Goal: Task Accomplishment & Management: Complete application form

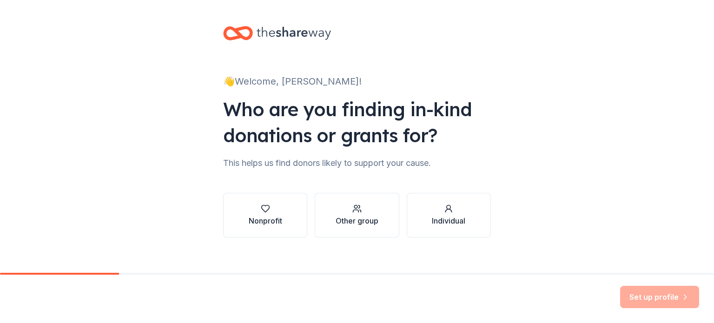
click at [260, 217] on div "Nonprofit" at bounding box center [265, 220] width 33 height 11
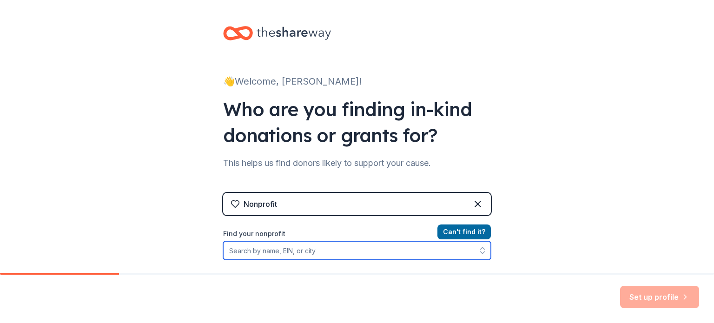
click at [265, 249] on input "Find your nonprofit" at bounding box center [357, 250] width 268 height 19
type input "Cure SMA"
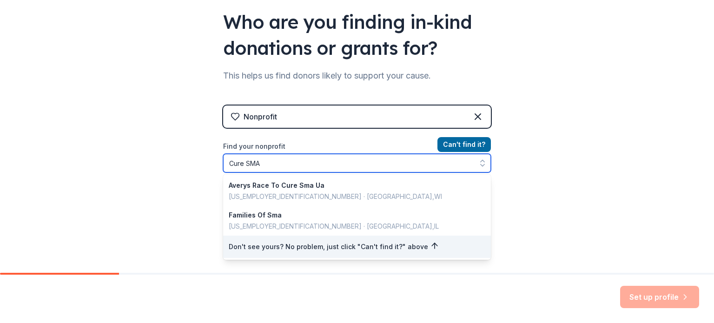
scroll to position [87, 0]
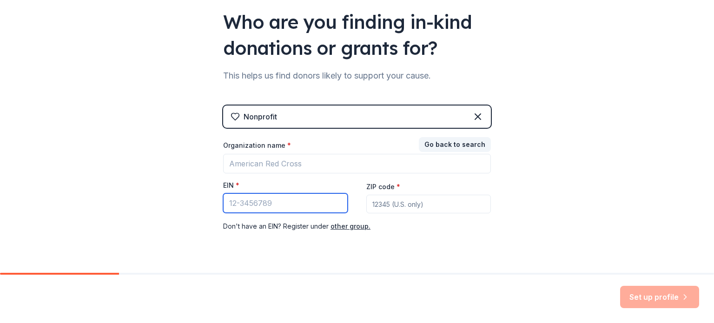
click at [258, 208] on input "EIN *" at bounding box center [285, 203] width 125 height 20
paste input "36-3320440"
type input "36-3320440"
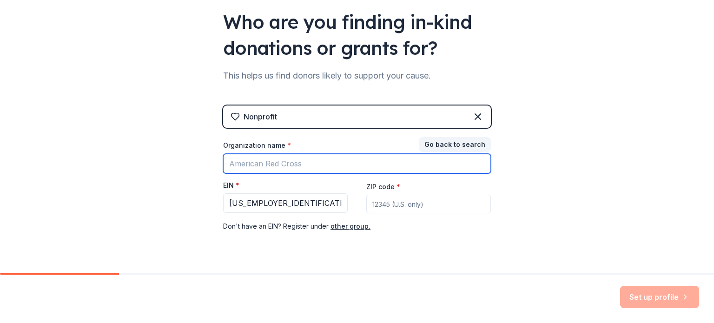
click at [279, 163] on input "Organization name *" at bounding box center [357, 164] width 268 height 20
type input "Cure SMA"
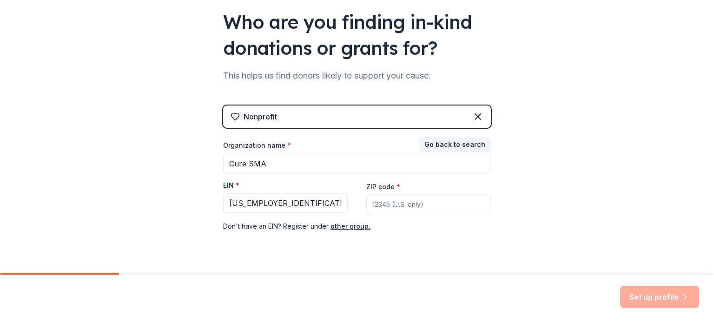
click at [388, 205] on input "ZIP code *" at bounding box center [428, 204] width 125 height 19
type input "60173"
click at [658, 297] on button "Set up profile" at bounding box center [659, 297] width 79 height 22
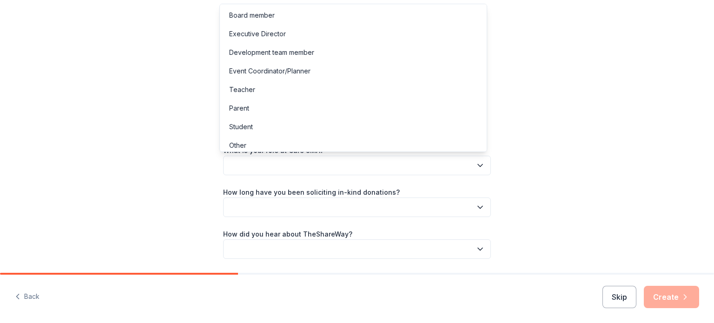
click at [277, 159] on button "button" at bounding box center [357, 166] width 268 height 20
click at [279, 53] on div "Development team member" at bounding box center [271, 52] width 85 height 11
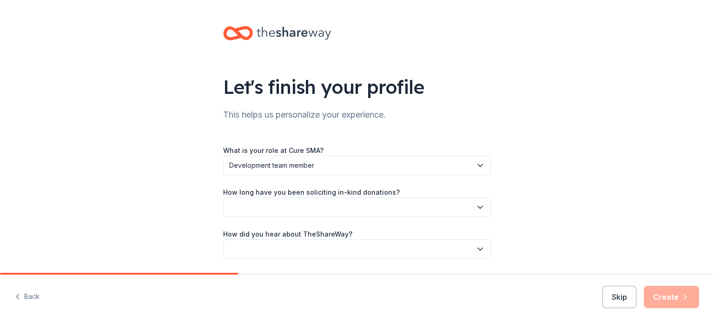
click at [258, 206] on button "button" at bounding box center [357, 207] width 268 height 20
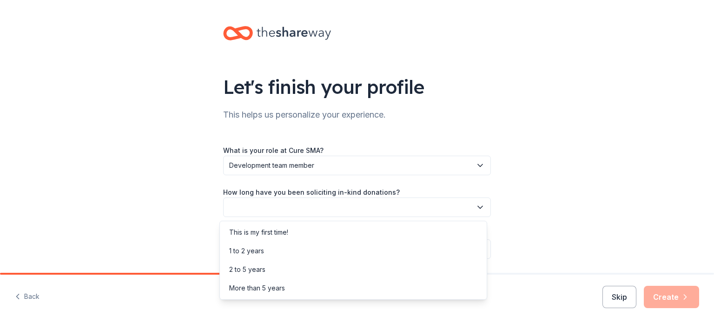
click at [260, 293] on div "More than 5 years" at bounding box center [257, 288] width 56 height 11
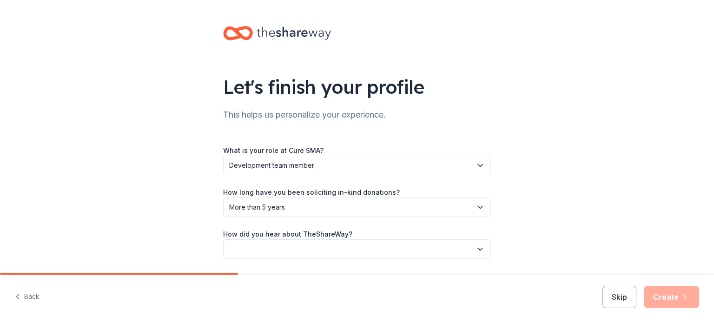
click at [260, 252] on button "button" at bounding box center [357, 249] width 268 height 20
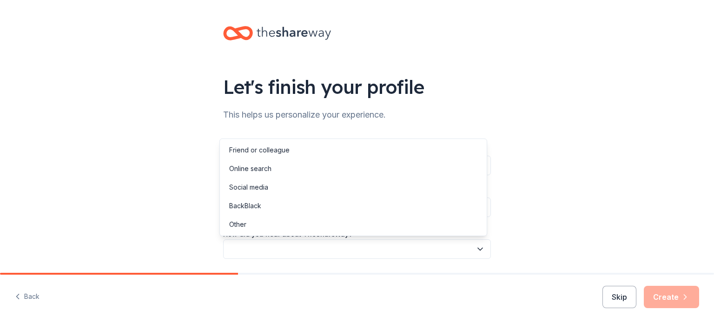
click at [259, 166] on div "Online search" at bounding box center [250, 168] width 42 height 11
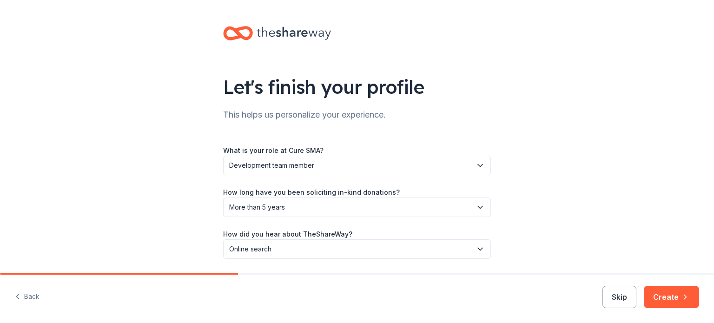
click at [659, 285] on div "Back Skip Create" at bounding box center [357, 299] width 714 height 48
click at [669, 301] on button "Create" at bounding box center [671, 297] width 55 height 22
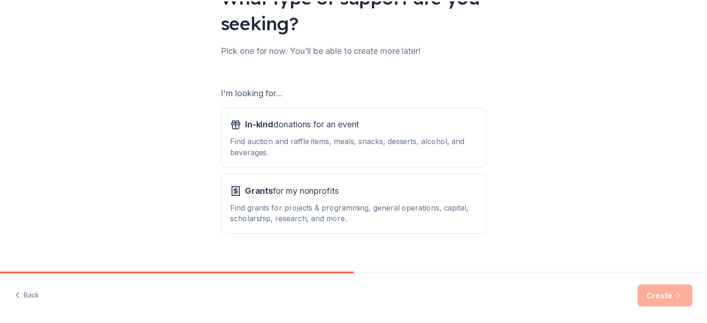
scroll to position [102, 0]
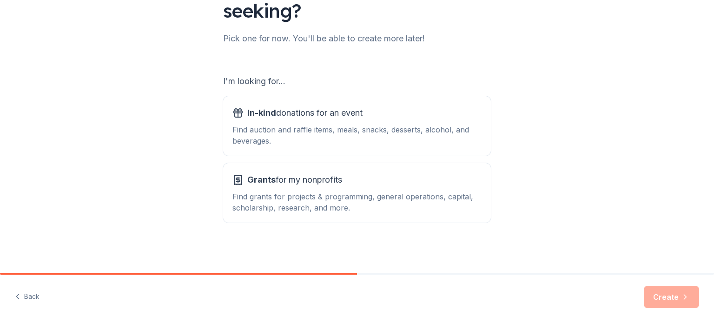
click at [401, 200] on div "Find grants for projects & programming, general operations, capital, scholarshi…" at bounding box center [356, 202] width 249 height 22
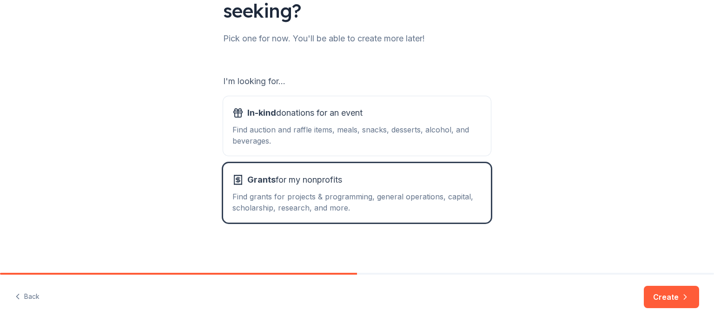
click at [667, 297] on button "Create" at bounding box center [671, 297] width 55 height 22
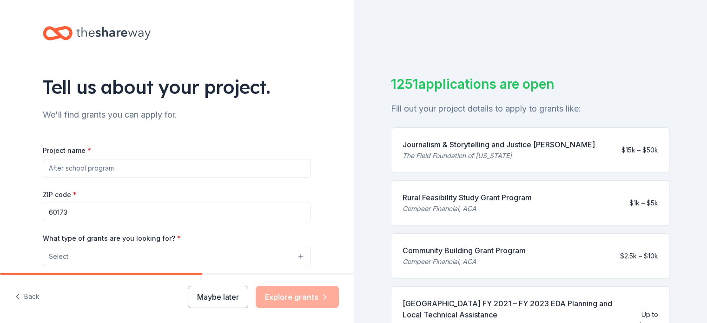
click at [219, 303] on button "Maybe later" at bounding box center [218, 297] width 60 height 22
click at [218, 296] on button "Maybe later" at bounding box center [218, 297] width 60 height 22
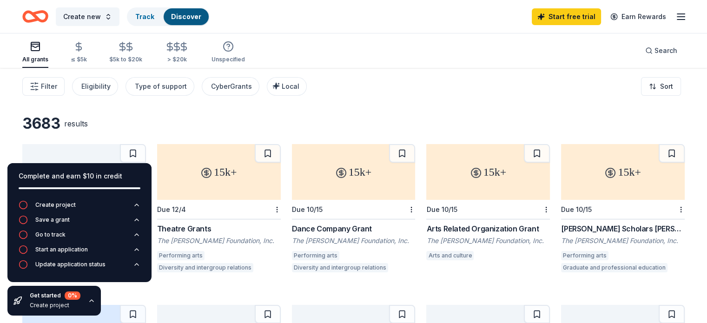
click at [654, 50] on span "Search" at bounding box center [665, 50] width 23 height 11
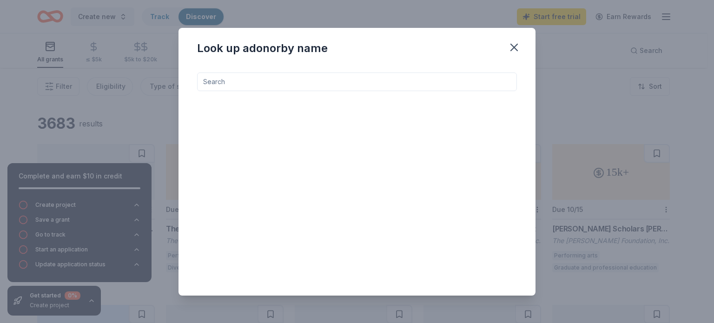
click at [313, 83] on input at bounding box center [357, 81] width 320 height 19
type input "health"
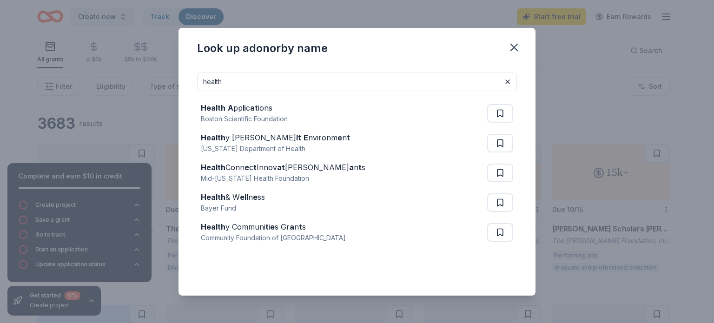
click at [513, 45] on icon "button" at bounding box center [513, 47] width 13 height 13
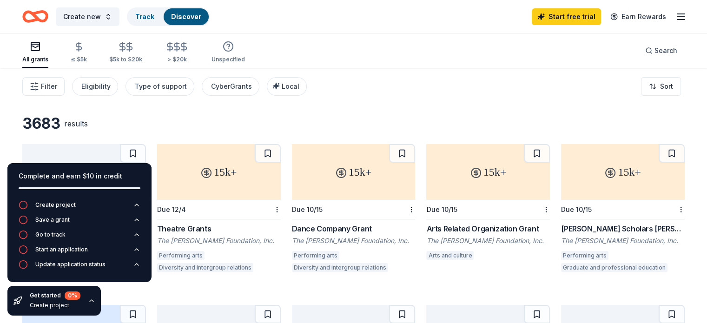
click at [57, 88] on span "Filter" at bounding box center [49, 86] width 16 height 11
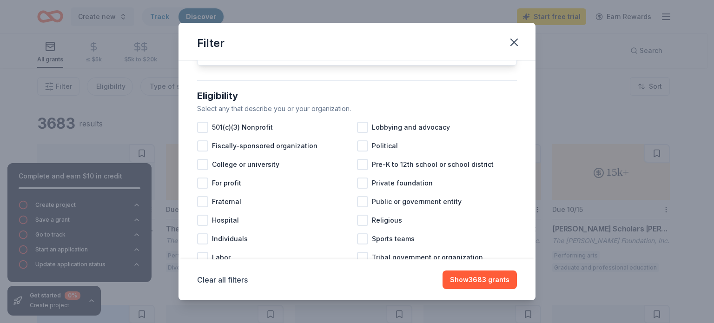
scroll to position [72, 0]
click at [206, 132] on div at bounding box center [202, 126] width 11 height 11
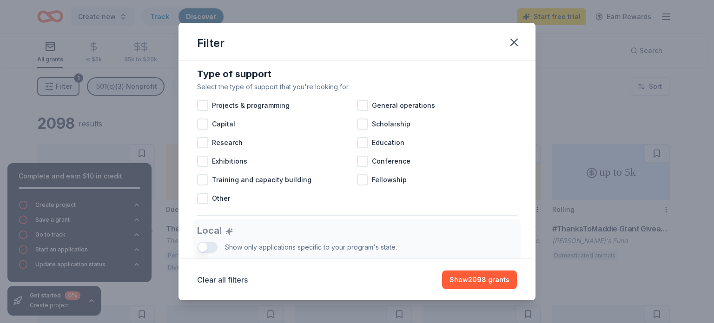
scroll to position [377, 0]
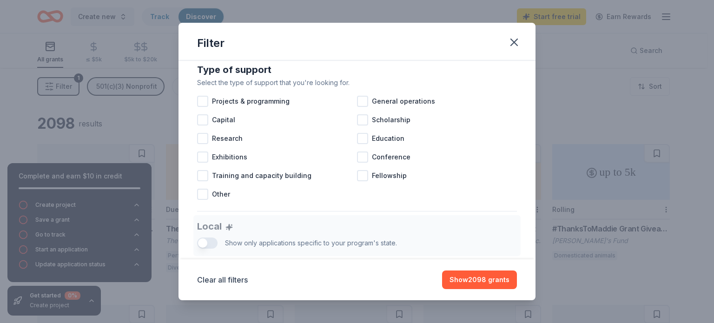
click at [204, 144] on div at bounding box center [202, 138] width 11 height 11
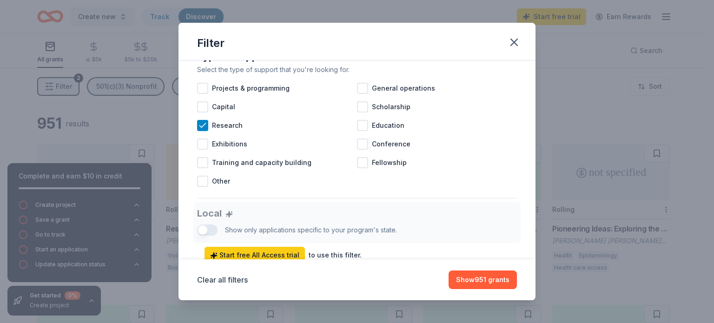
click at [362, 94] on div at bounding box center [362, 88] width 11 height 11
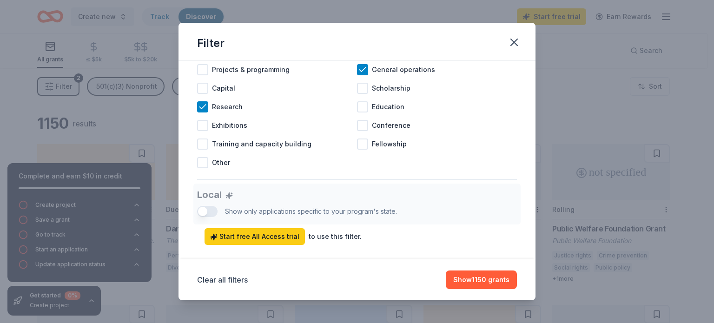
scroll to position [409, 0]
click at [360, 131] on div at bounding box center [362, 125] width 11 height 11
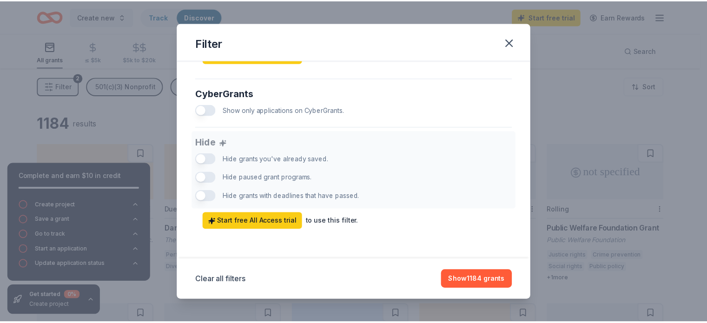
scroll to position [599, 0]
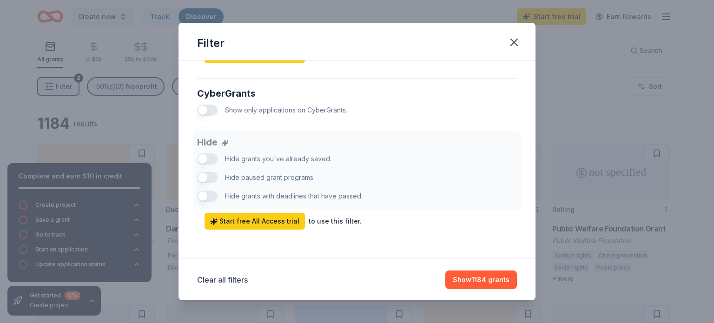
click at [474, 279] on button "Show 1184 grants" at bounding box center [481, 279] width 72 height 19
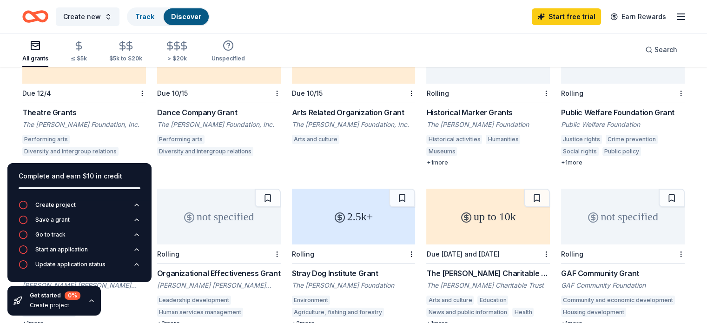
scroll to position [119, 0]
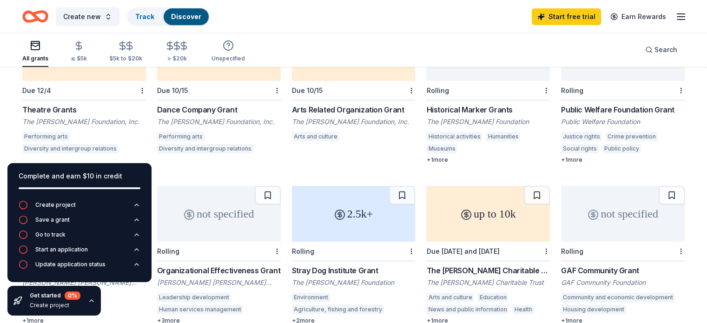
click at [91, 302] on icon "button" at bounding box center [91, 300] width 7 height 7
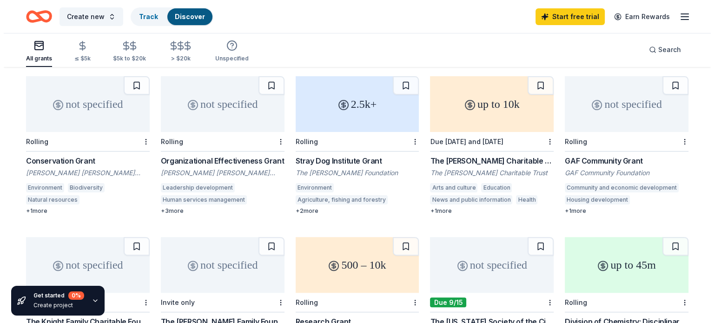
scroll to position [0, 0]
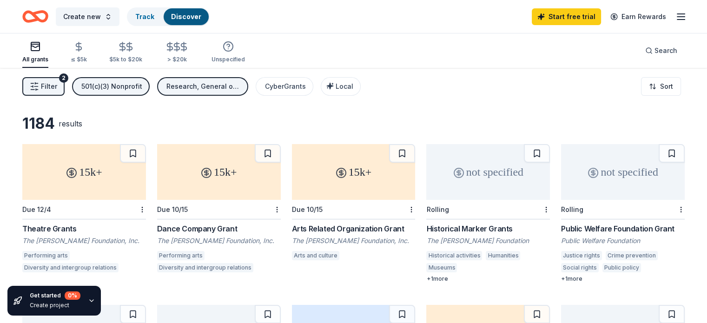
click at [57, 85] on span "Filter" at bounding box center [49, 86] width 16 height 11
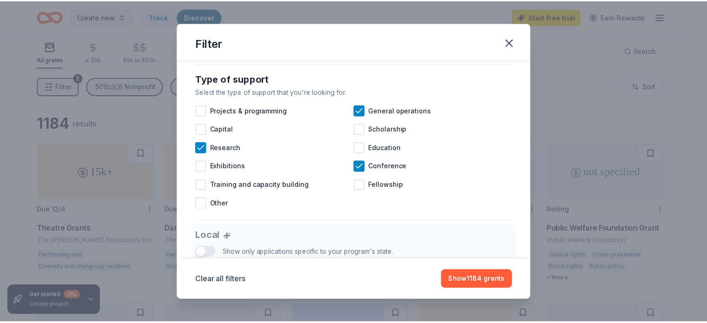
scroll to position [369, 0]
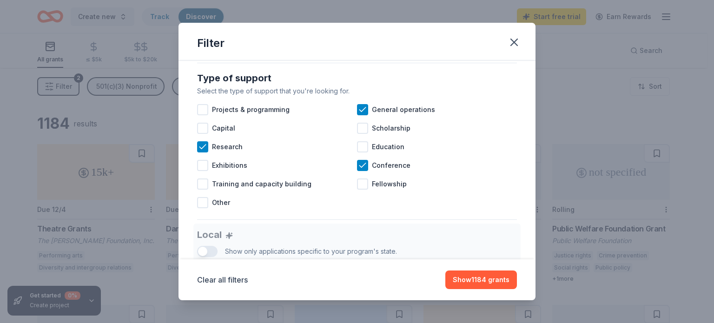
click at [514, 43] on icon "button" at bounding box center [513, 42] width 13 height 13
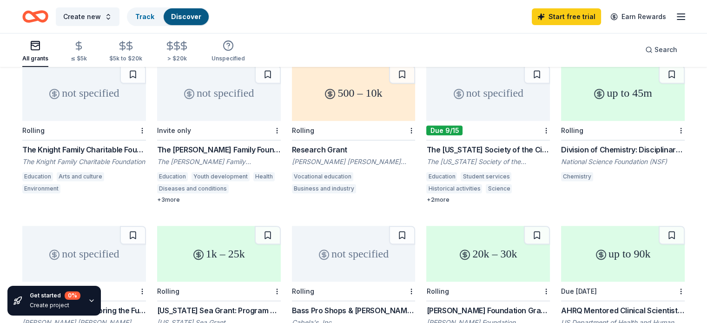
scroll to position [400, 0]
click at [631, 150] on div "Division of Chemistry: Disciplinary Research Programs: No Deadline Pilot" at bounding box center [623, 150] width 124 height 11
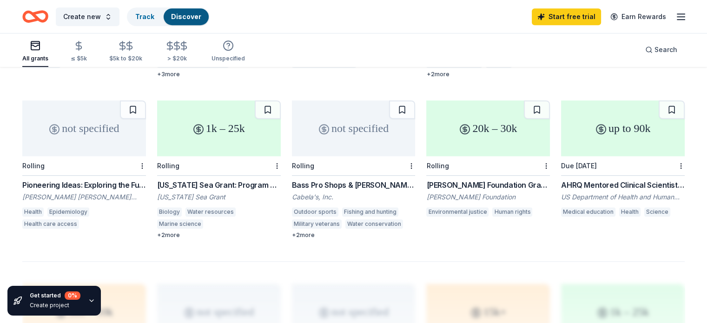
scroll to position [525, 0]
click at [603, 184] on div "AHRQ Mentored Clinical Scientist Research Career Development Award (K08) (34303…" at bounding box center [623, 185] width 124 height 11
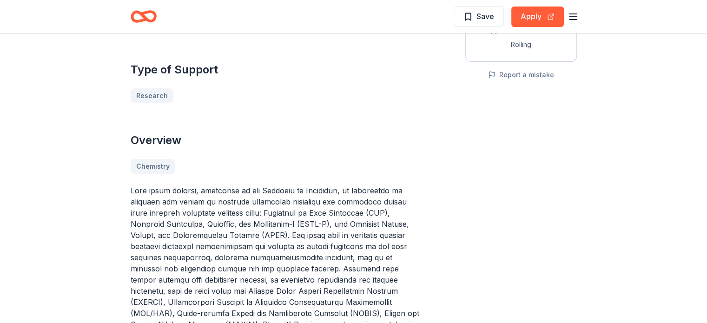
scroll to position [197, 0]
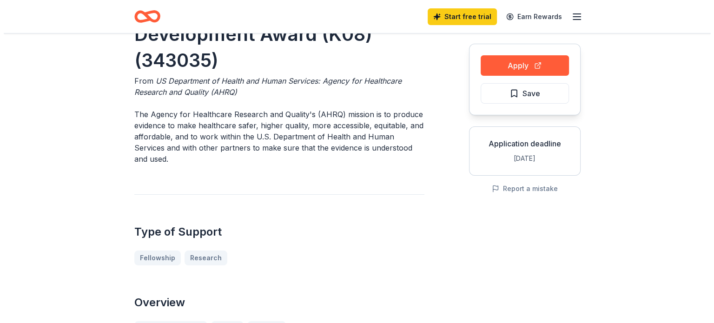
scroll to position [81, 0]
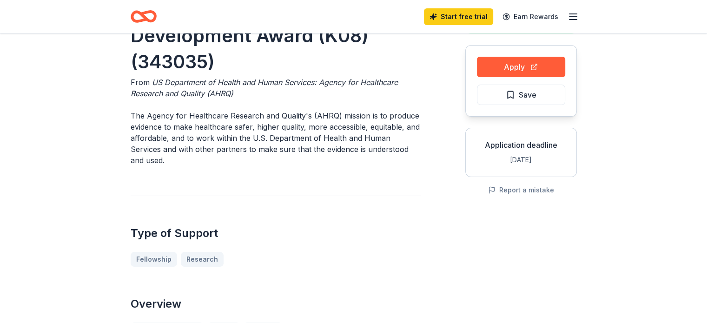
click at [501, 67] on button "Apply" at bounding box center [521, 67] width 88 height 20
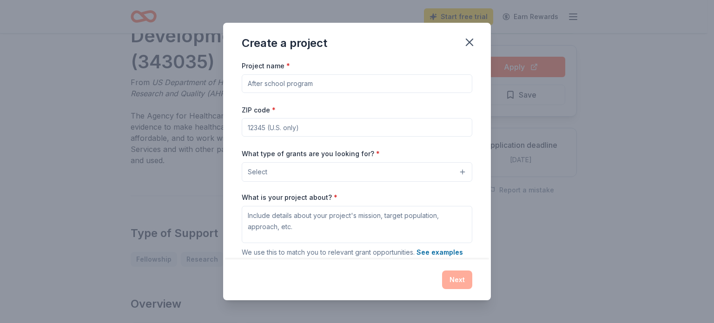
click at [327, 88] on input "Project name *" at bounding box center [357, 83] width 230 height 19
type input "Cure SMA Research"
click at [296, 124] on input "ZIP code *" at bounding box center [357, 127] width 230 height 19
type input "60173"
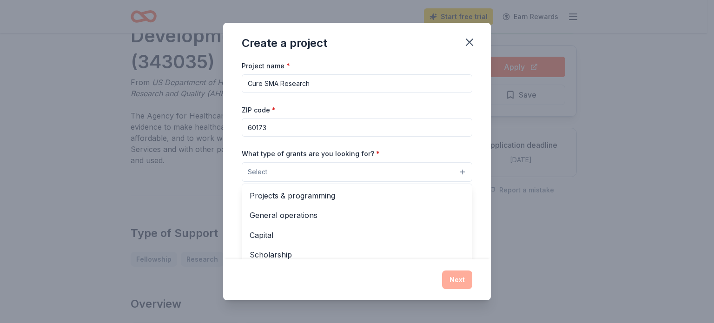
click at [297, 173] on button "Select" at bounding box center [357, 172] width 230 height 20
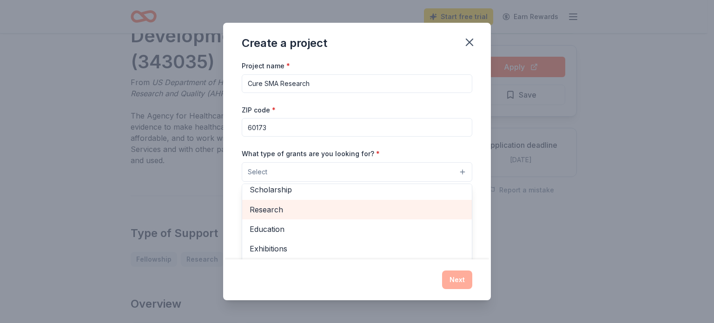
click at [284, 206] on span "Research" at bounding box center [357, 210] width 215 height 12
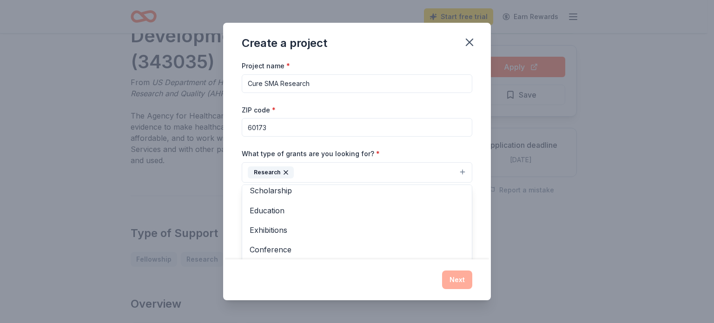
click at [237, 163] on div "Project name * Cure SMA Research ZIP code * 60173 What type of grants are you l…" at bounding box center [357, 159] width 268 height 199
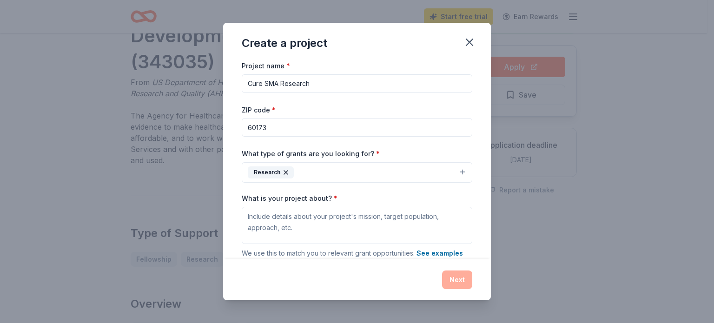
scroll to position [71, 0]
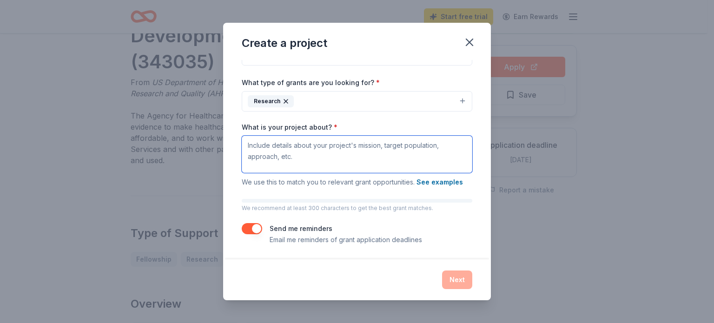
click at [315, 155] on textarea "What is your project about? *" at bounding box center [357, 154] width 230 height 37
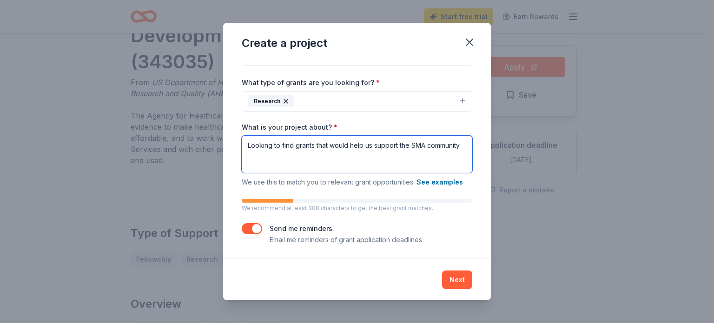
type textarea "Looking to find grants that would help us support the SMA community"
click at [451, 276] on button "Next" at bounding box center [457, 279] width 30 height 19
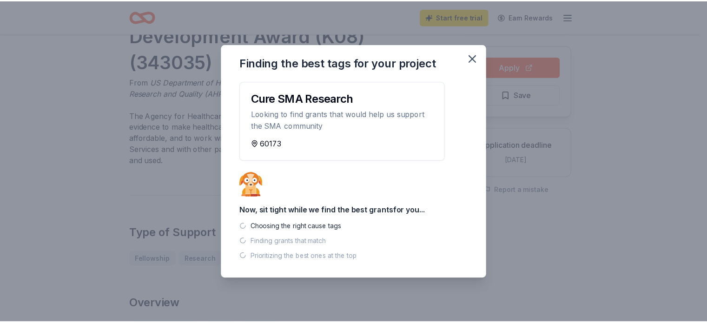
scroll to position [0, 0]
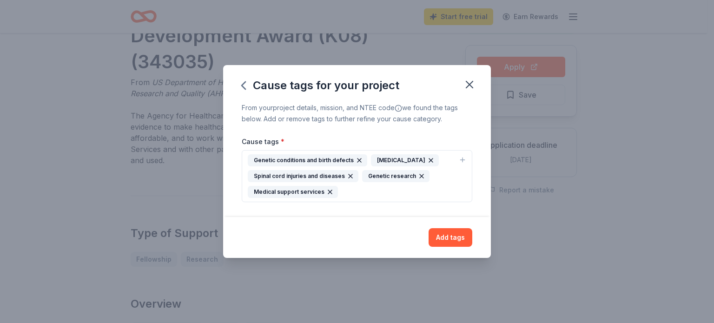
click at [447, 238] on button "Add tags" at bounding box center [450, 237] width 44 height 19
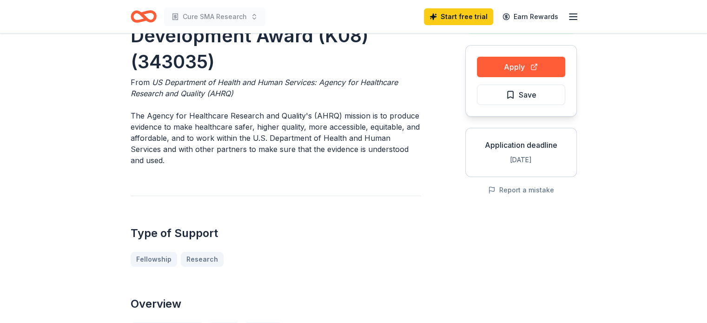
click at [516, 72] on button "Apply" at bounding box center [521, 67] width 88 height 20
